Goal: Task Accomplishment & Management: Manage account settings

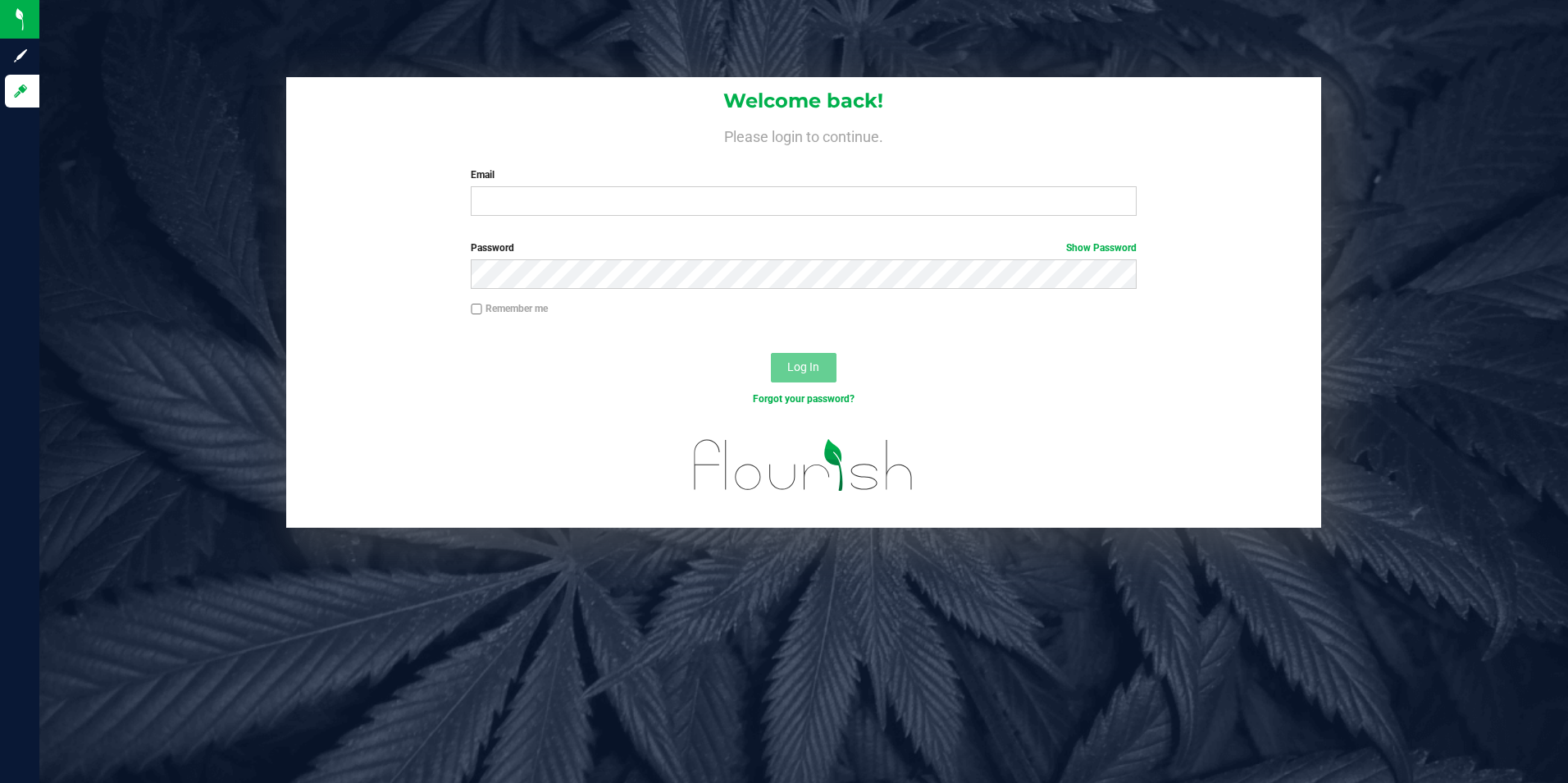
click at [648, 178] on label "Email" at bounding box center [804, 175] width 666 height 15
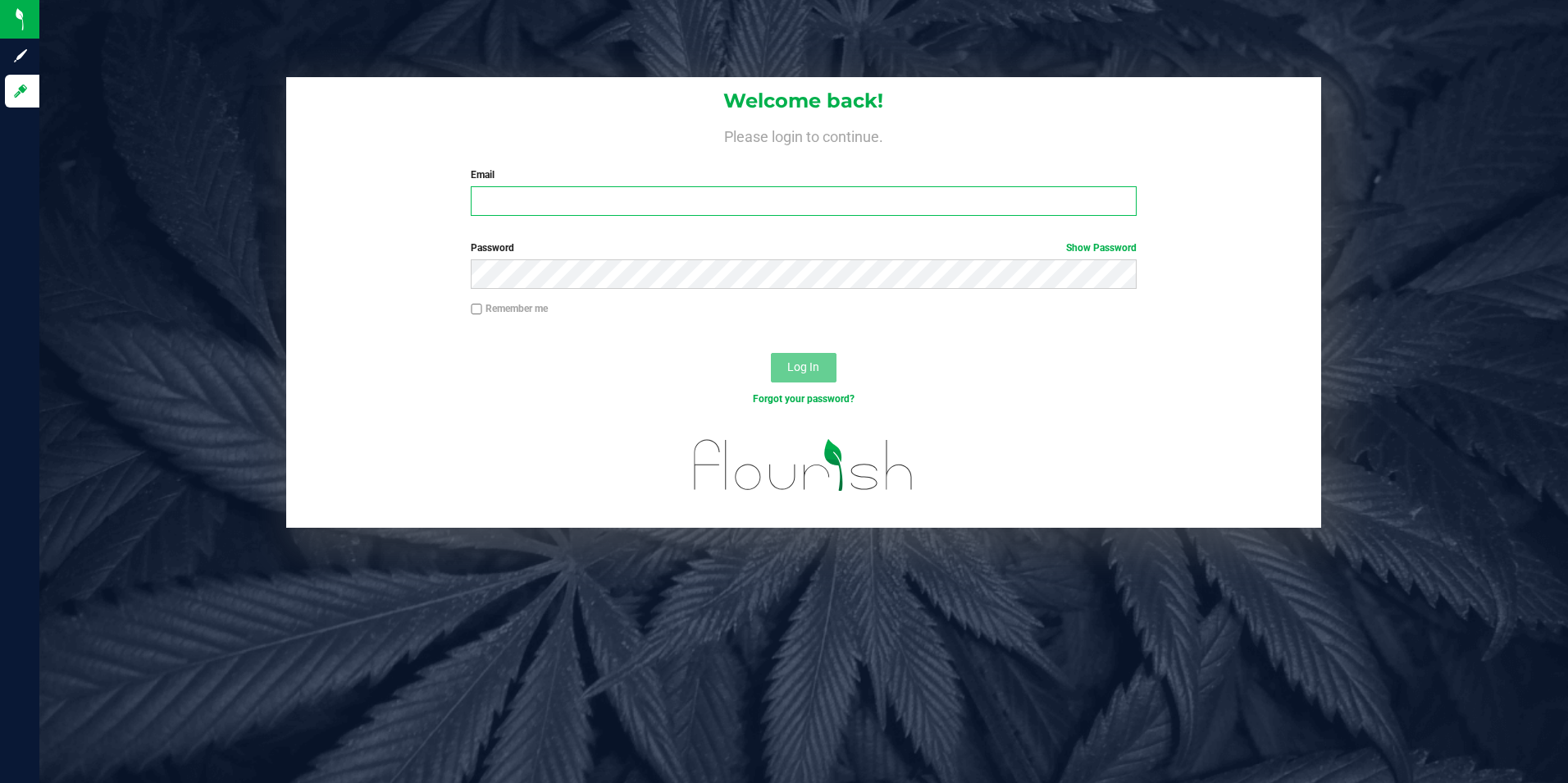
click at [648, 187] on input "Email" at bounding box center [804, 201] width 666 height 30
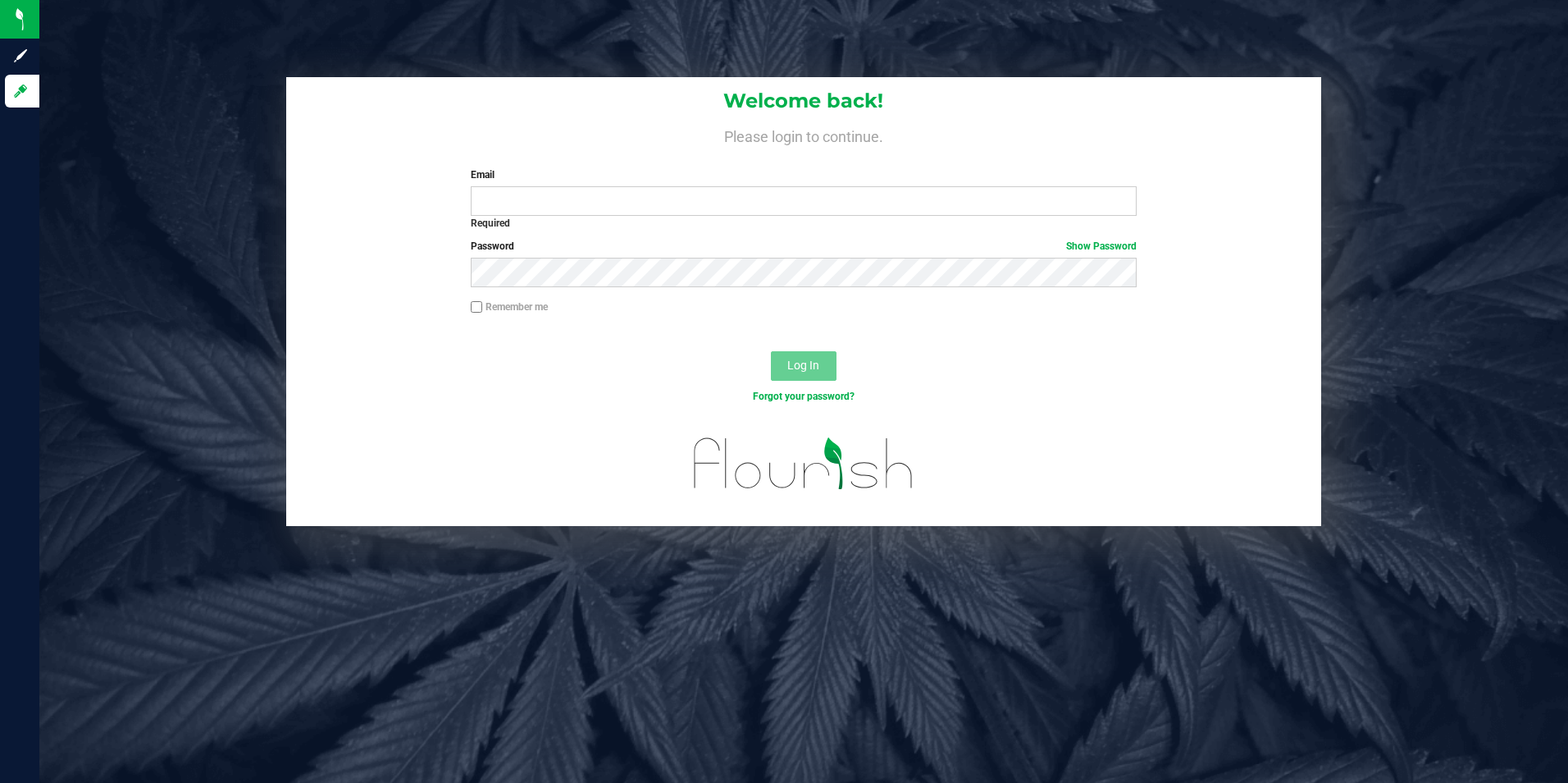
click at [581, 315] on div "Remember me" at bounding box center [804, 308] width 690 height 19
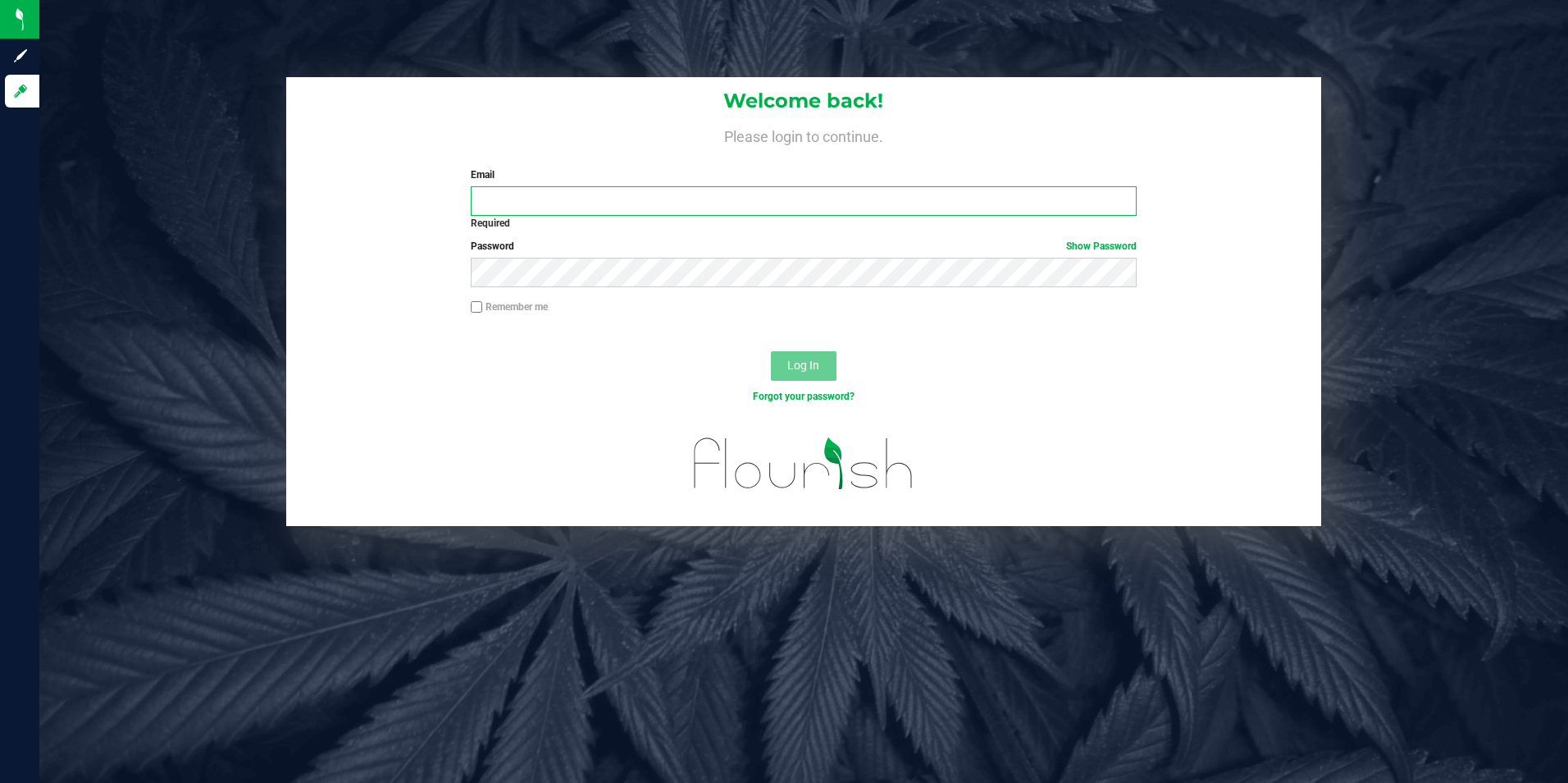
click at [601, 203] on input "Email" at bounding box center [804, 201] width 666 height 30
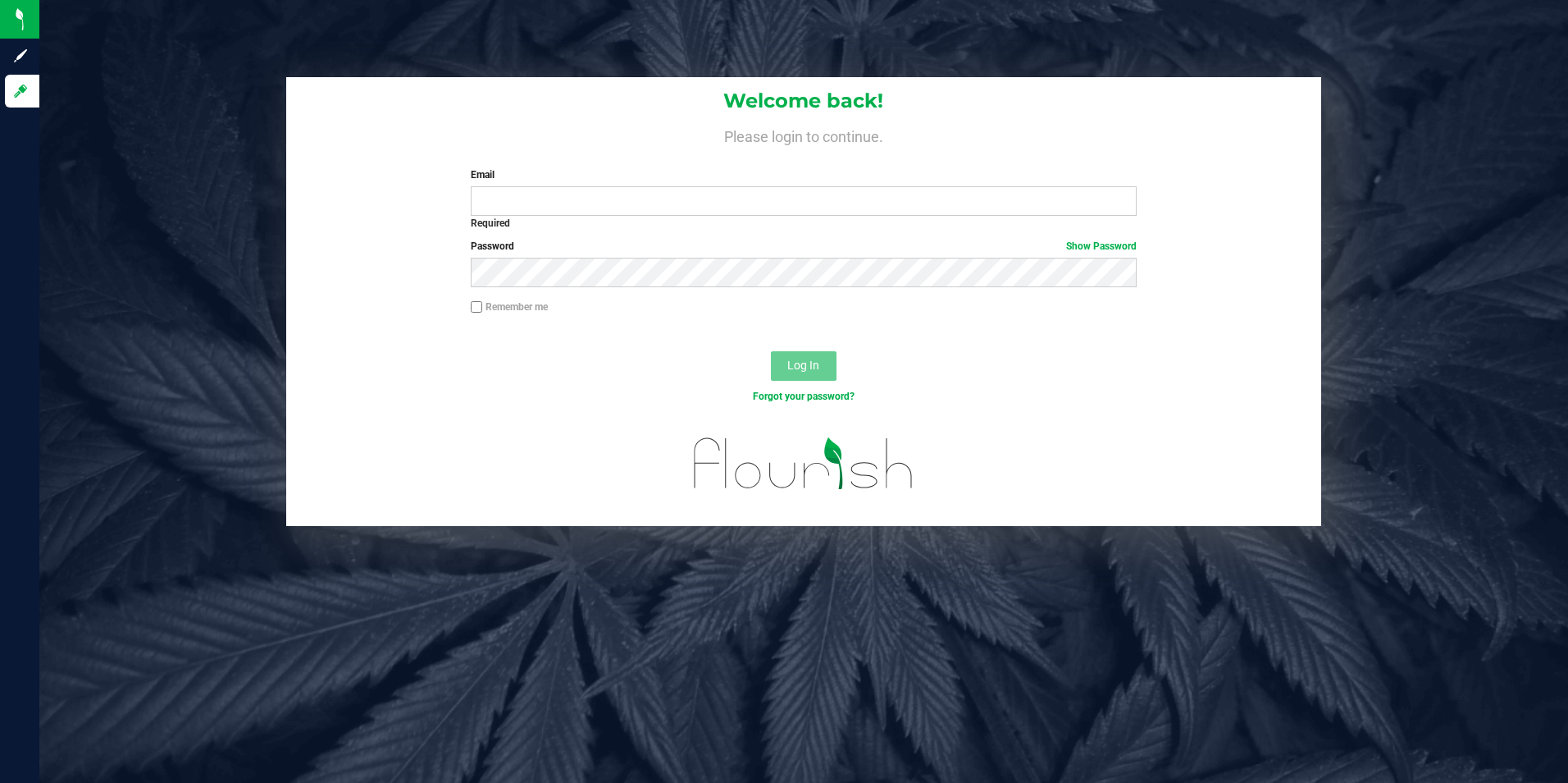
click at [975, 402] on div "Forgot your password?" at bounding box center [804, 396] width 690 height 15
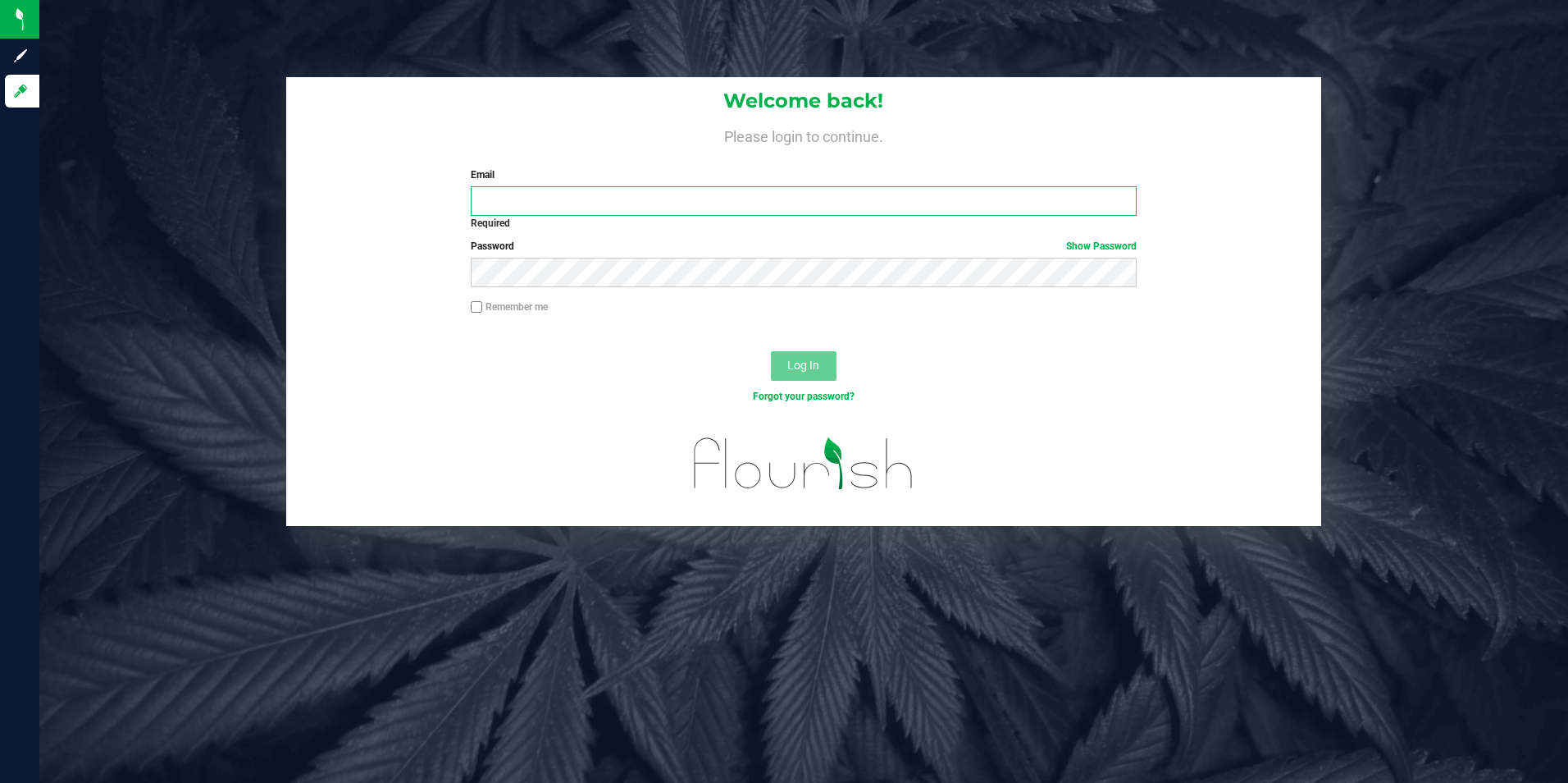
click at [799, 197] on input "Email" at bounding box center [804, 201] width 666 height 30
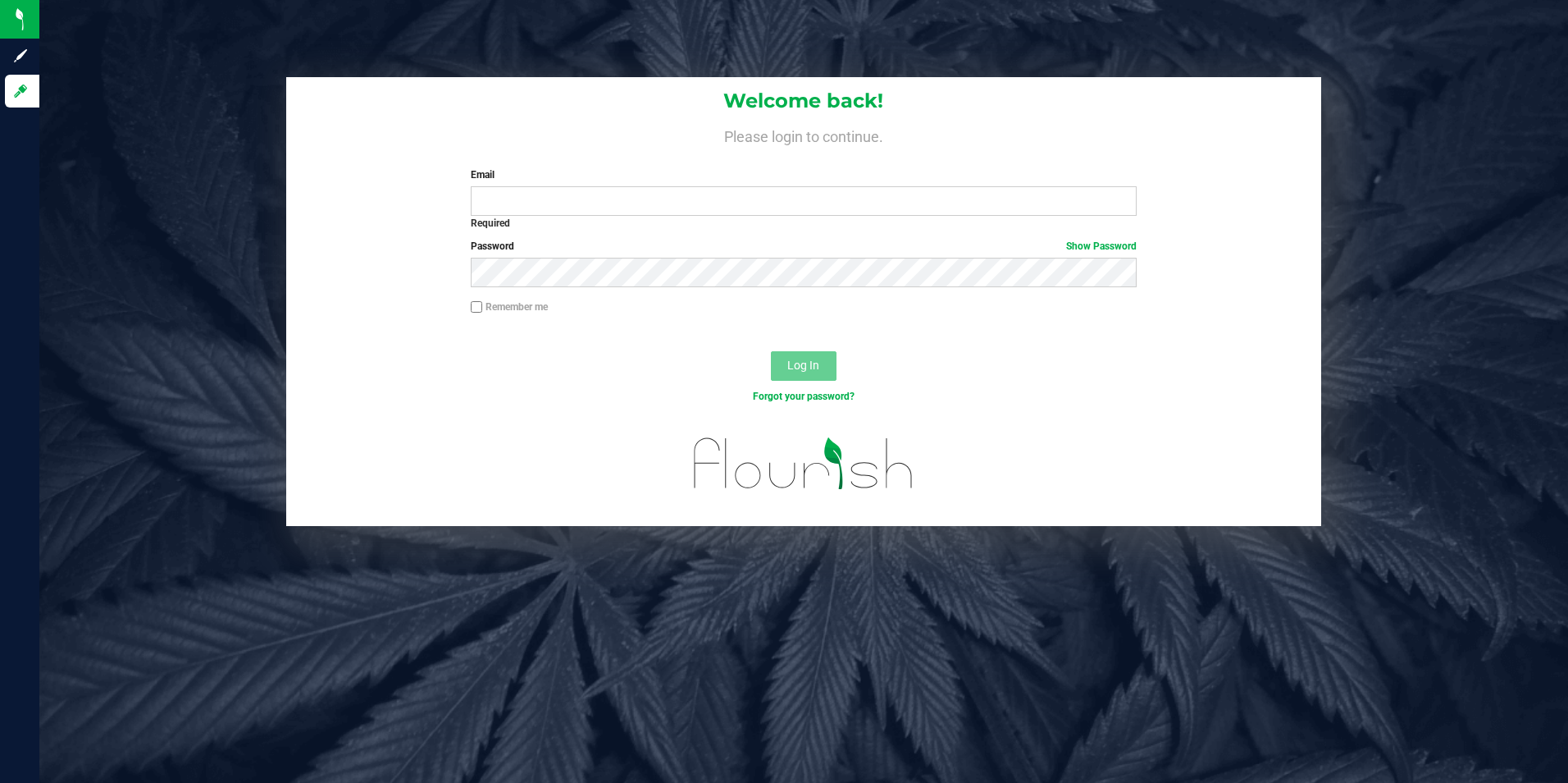
click at [524, 512] on div at bounding box center [804, 474] width 1036 height 104
click at [554, 198] on input "Email" at bounding box center [804, 201] width 666 height 30
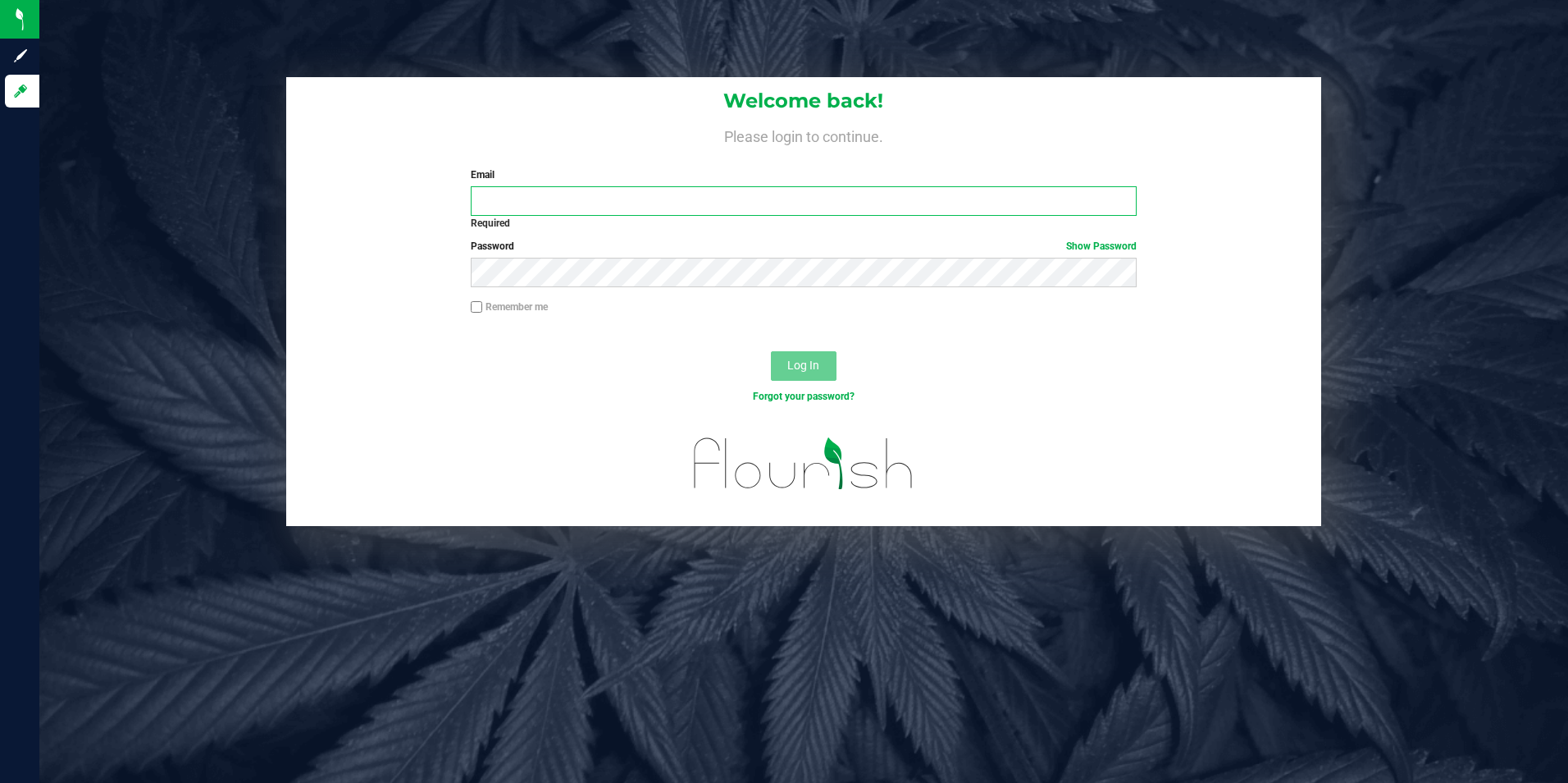
click at [532, 200] on input "Email" at bounding box center [804, 201] width 666 height 30
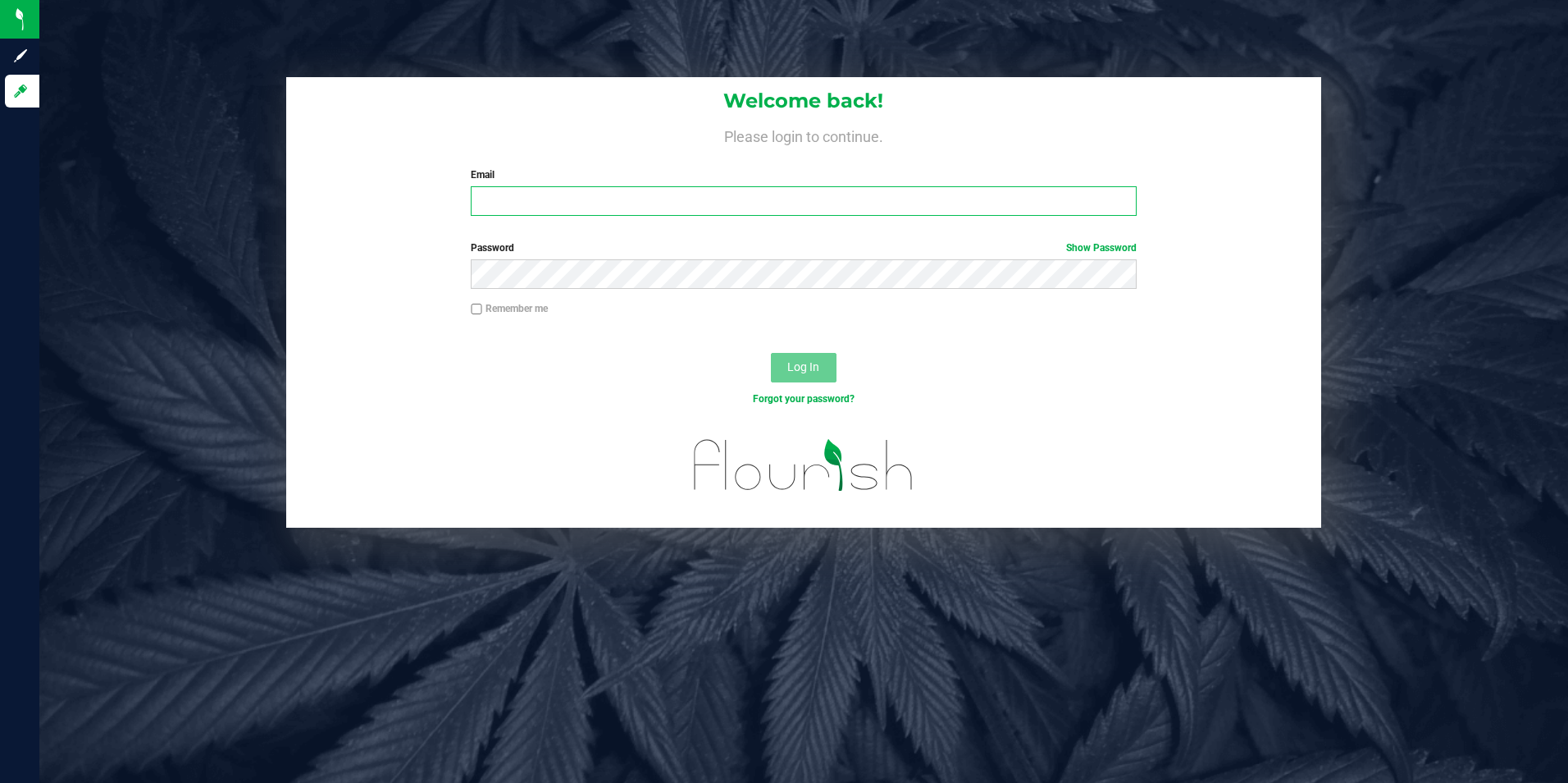
click at [641, 201] on input "Email" at bounding box center [804, 201] width 666 height 30
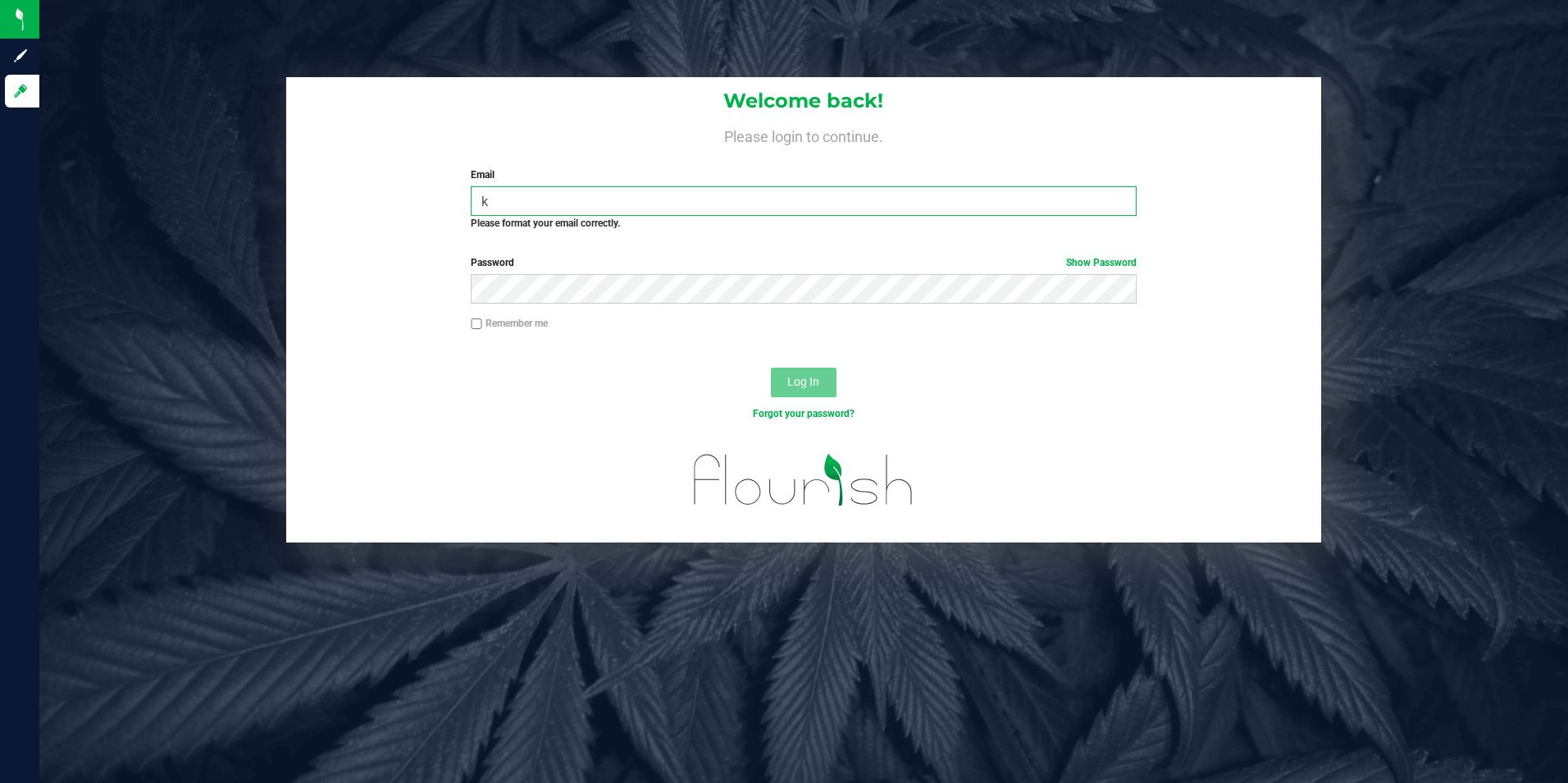
type input "[PERSON_NAME][EMAIL_ADDRESS][PERSON_NAME][DOMAIN_NAME]"
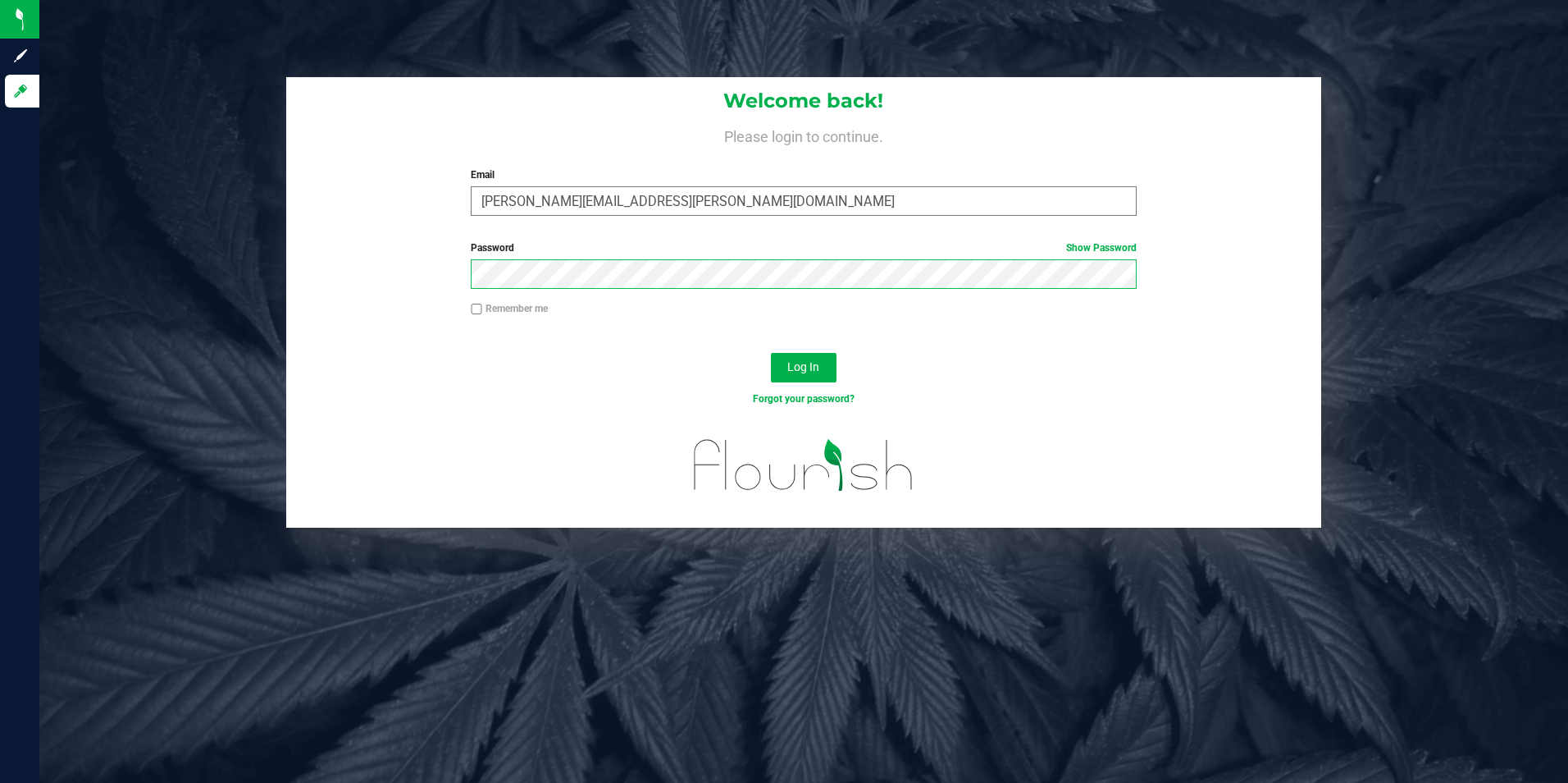
click at [771, 353] on button "Log In" at bounding box center [804, 368] width 66 height 30
